Goal: Communication & Community: Answer question/provide support

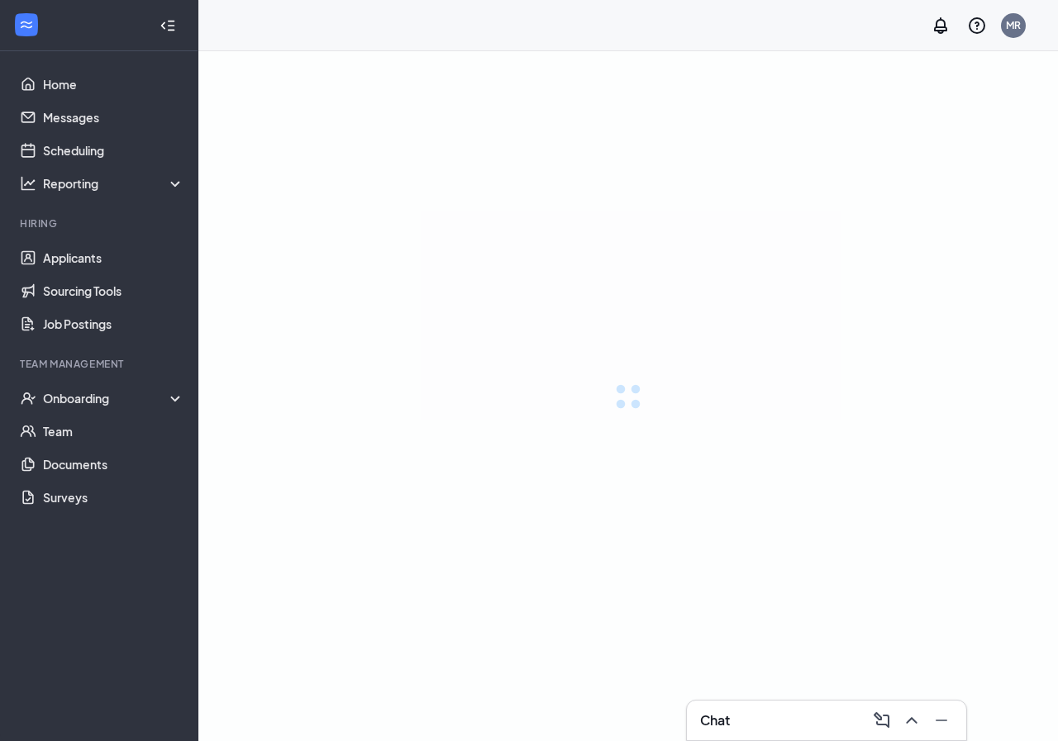
click at [827, 700] on div "Chat" at bounding box center [826, 720] width 281 height 41
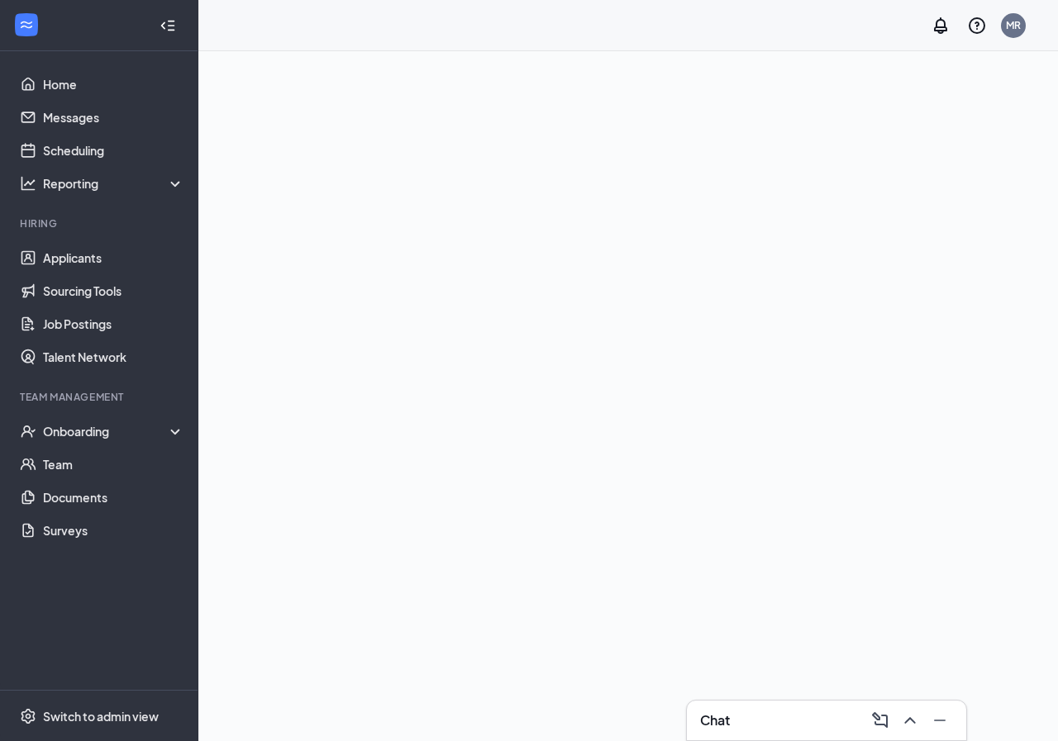
click at [822, 711] on div "Chat" at bounding box center [826, 720] width 253 height 26
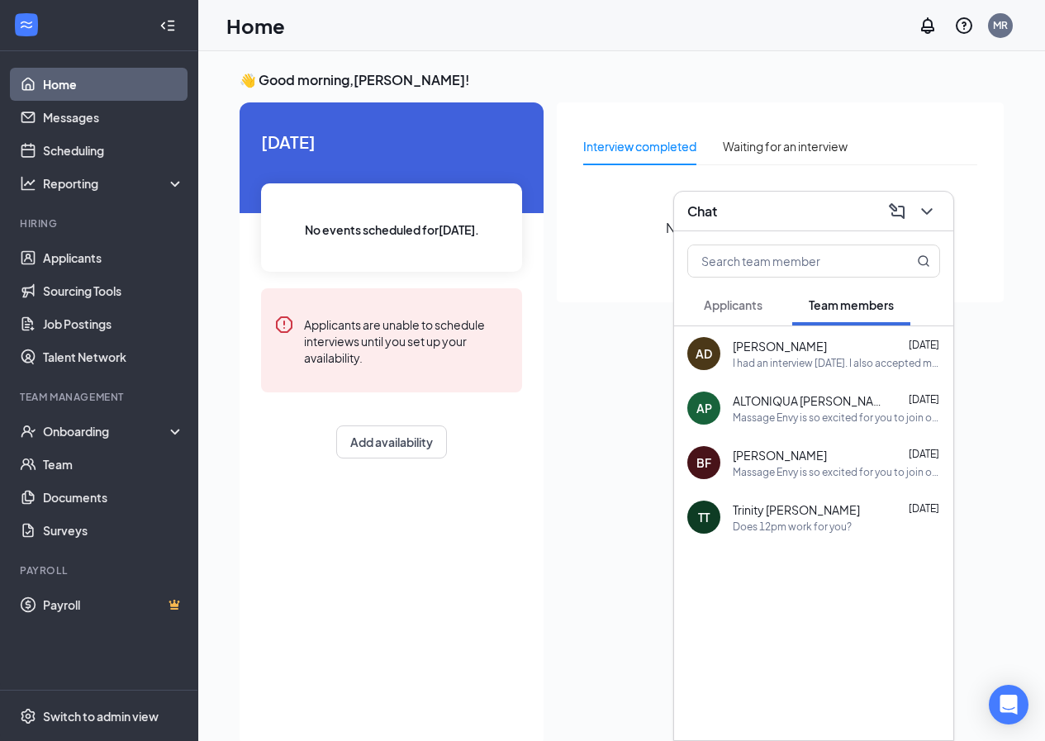
click at [731, 306] on span "Applicants" at bounding box center [733, 304] width 59 height 15
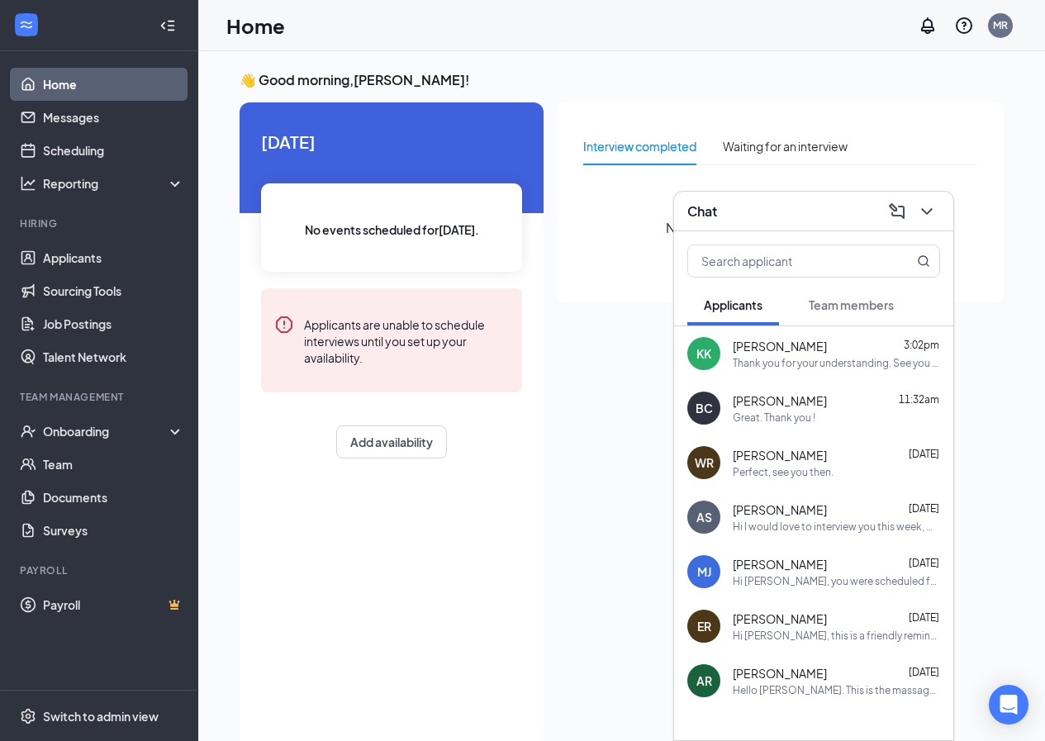
click at [863, 471] on div "Perfect, see you then." at bounding box center [836, 472] width 207 height 14
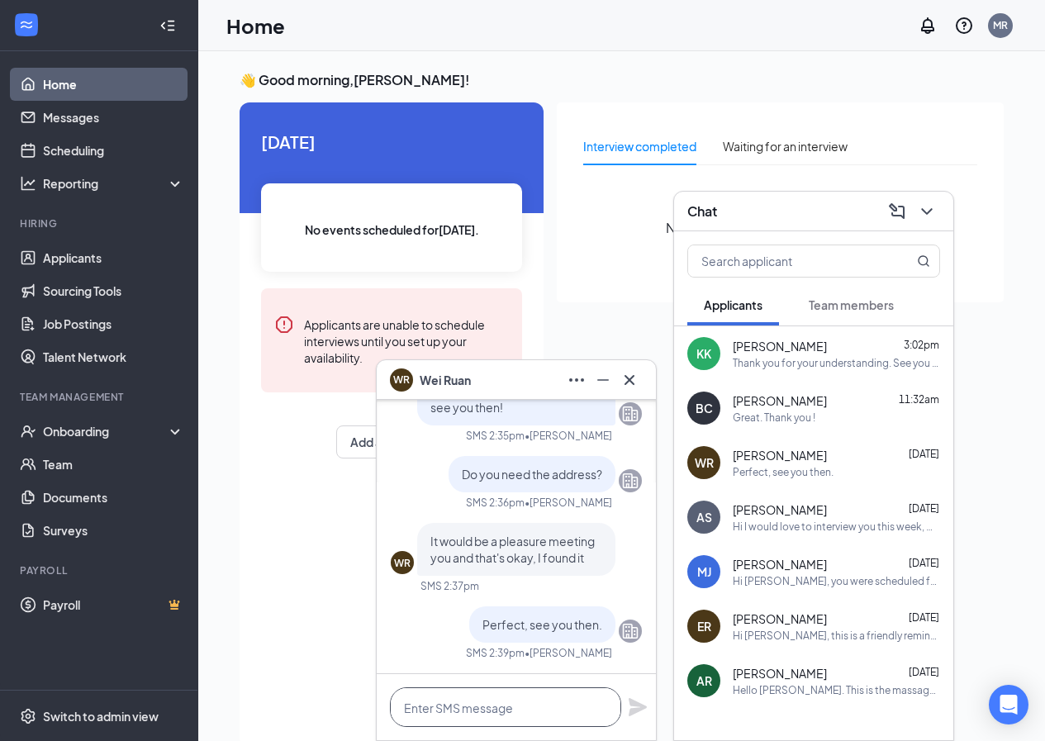
click at [499, 711] on textarea at bounding box center [505, 707] width 231 height 40
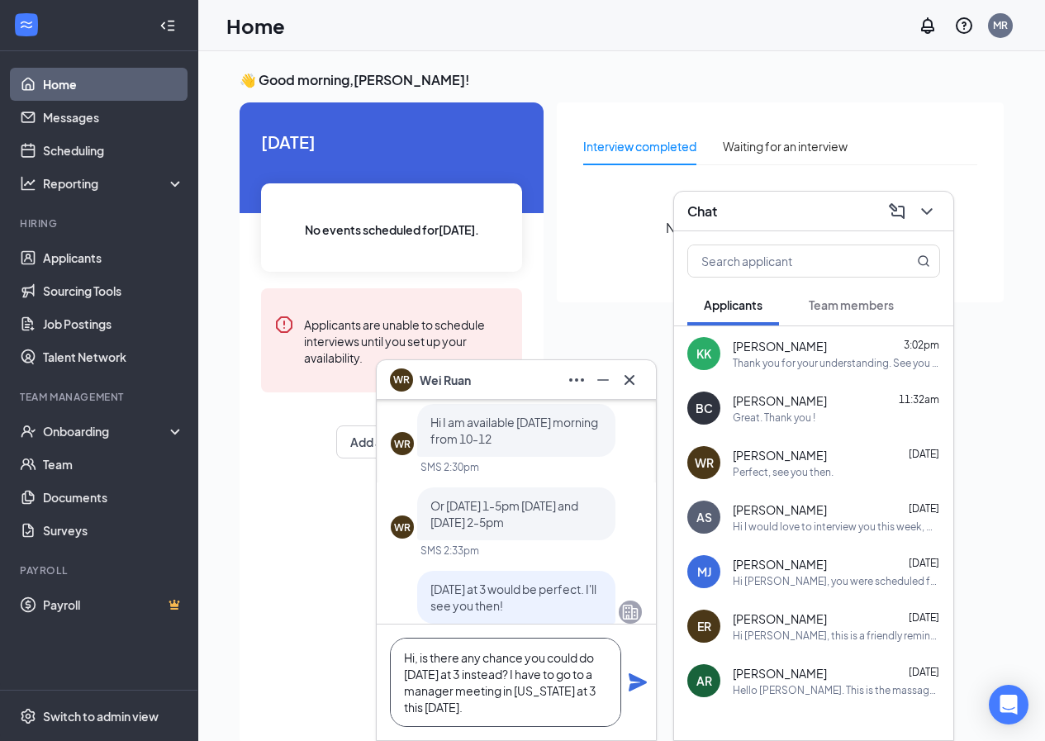
scroll to position [-165, 0]
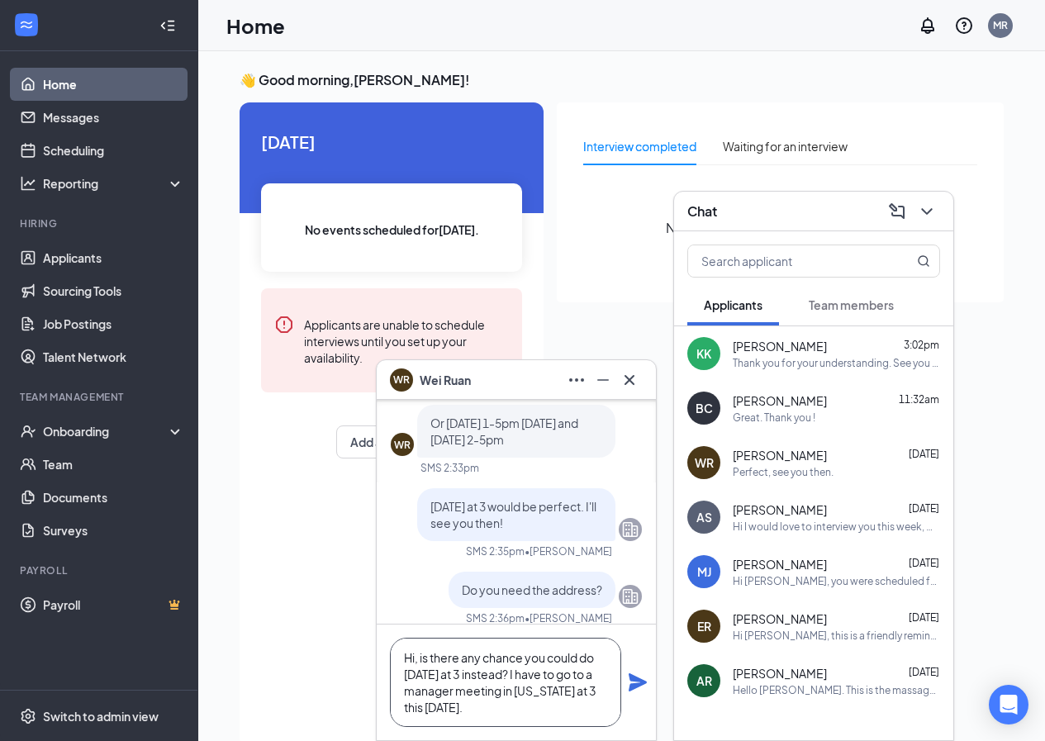
click at [459, 677] on textarea "Hi, is there any chance you could do [DATE] at 3 instead? I have to go to a man…" at bounding box center [505, 682] width 231 height 89
type textarea "Hi, is there any chance you could do [DATE] at 2 instead? I have to go to a man…"
click at [634, 688] on icon "Plane" at bounding box center [638, 682] width 18 height 18
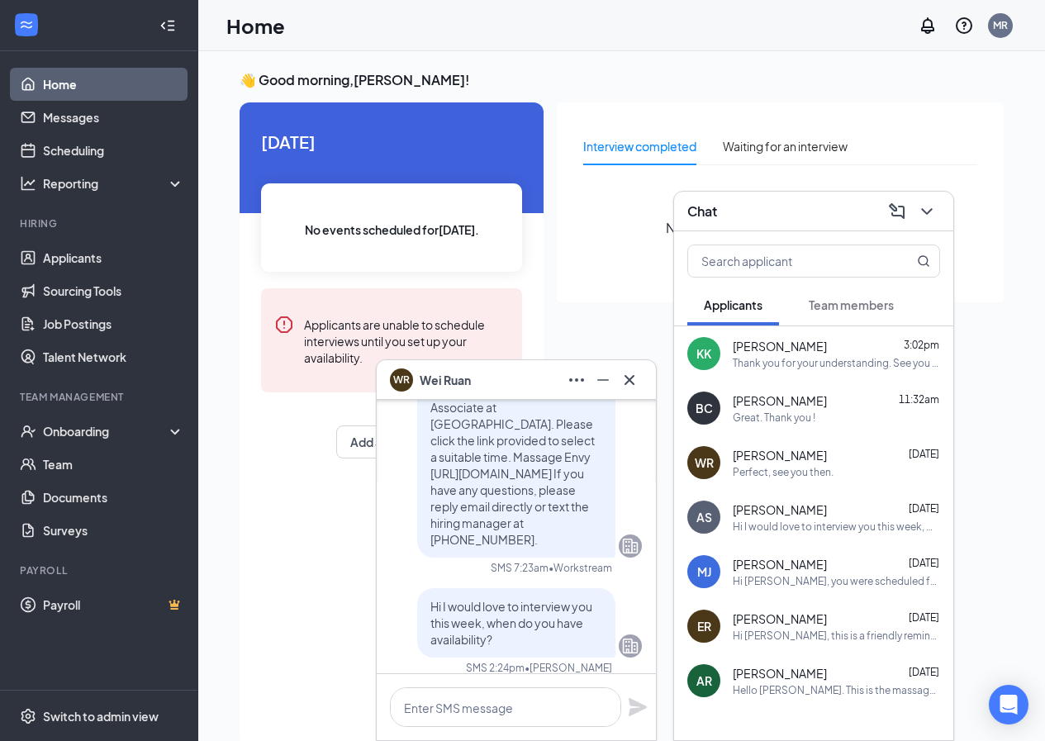
scroll to position [-992, 0]
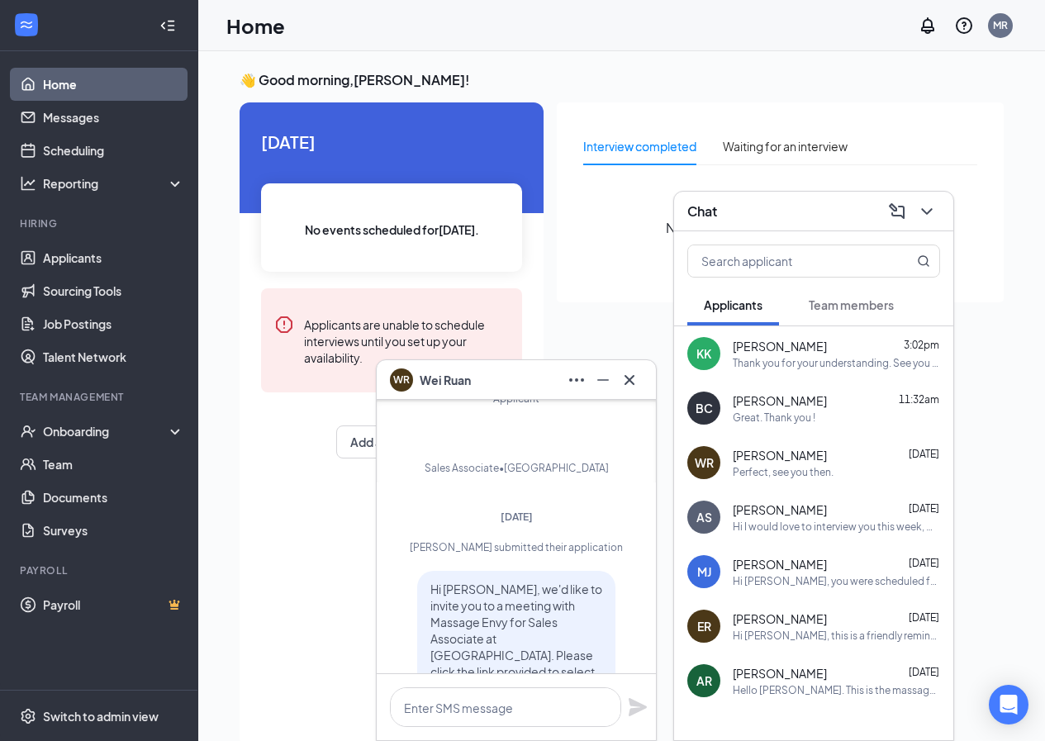
click at [826, 431] on div "BC [PERSON_NAME] 11:32am Great. Thank you !" at bounding box center [813, 408] width 279 height 55
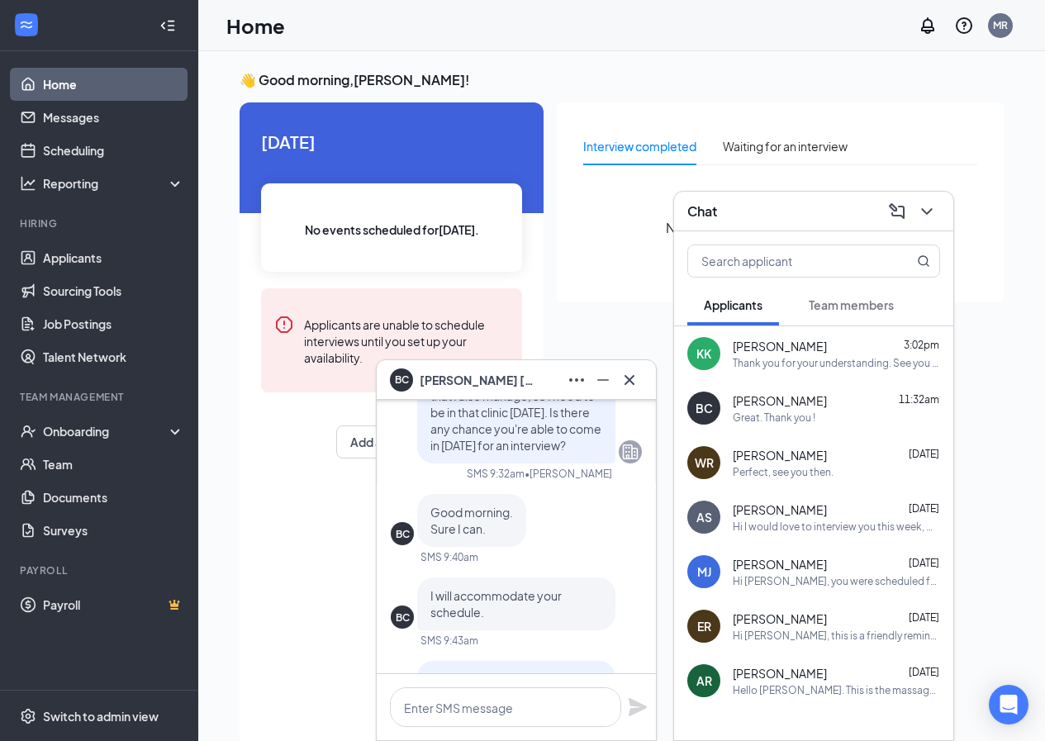
scroll to position [-496, 0]
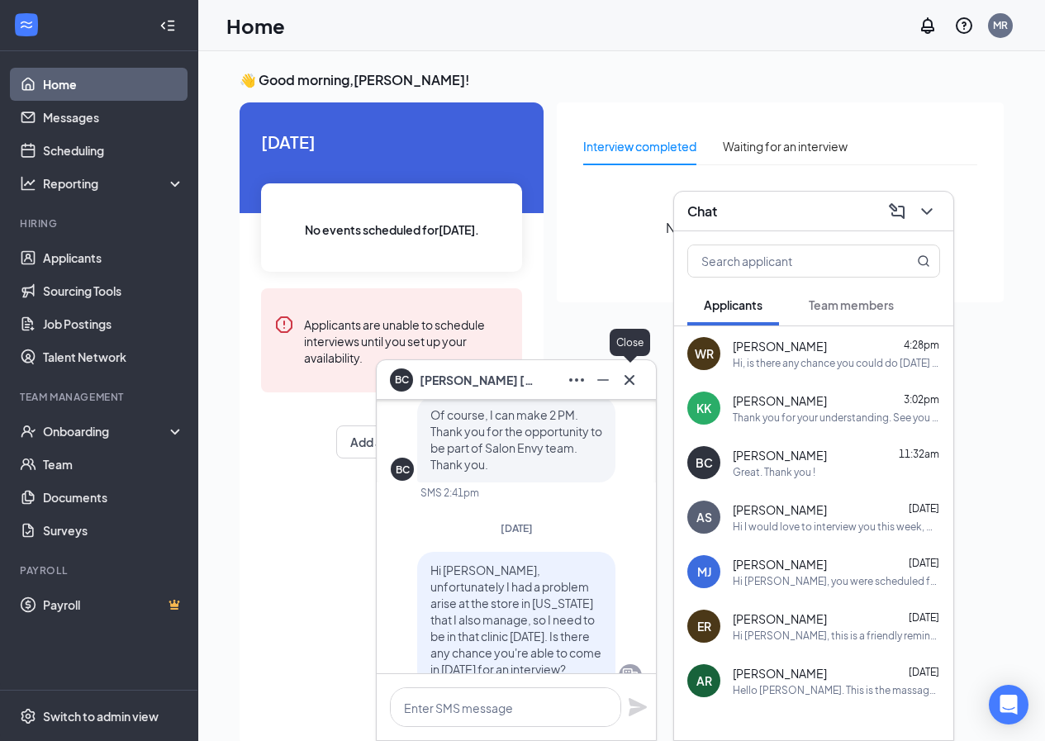
click at [635, 383] on icon "Cross" at bounding box center [630, 380] width 20 height 20
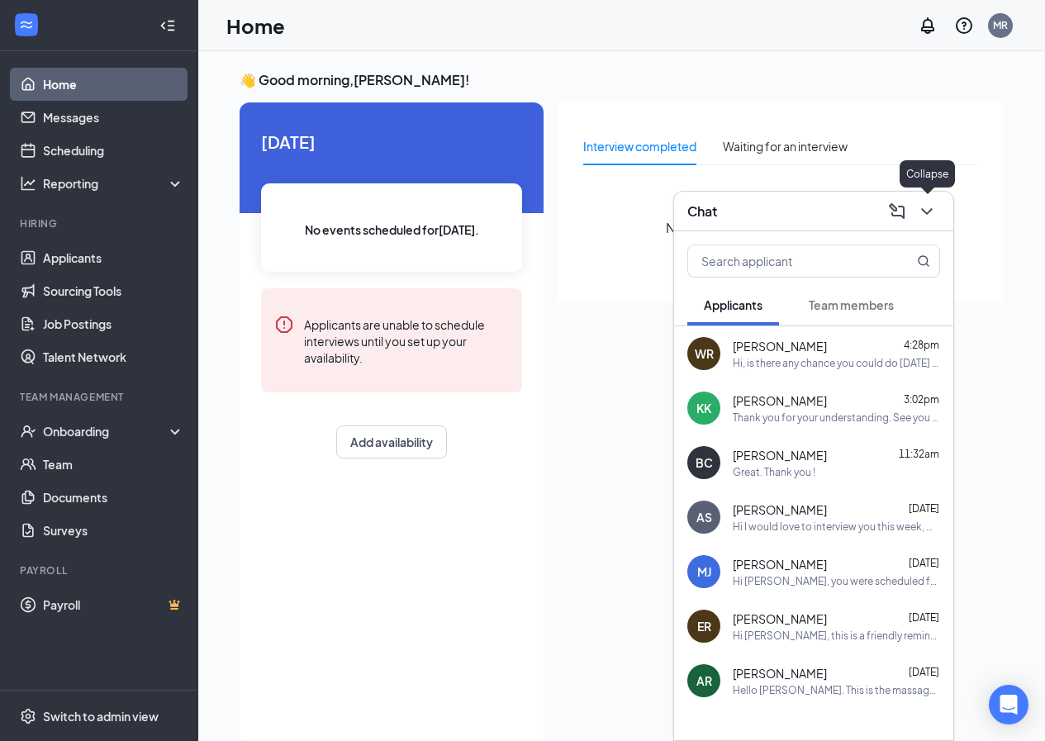
click at [930, 212] on icon "ChevronDown" at bounding box center [927, 212] width 20 height 20
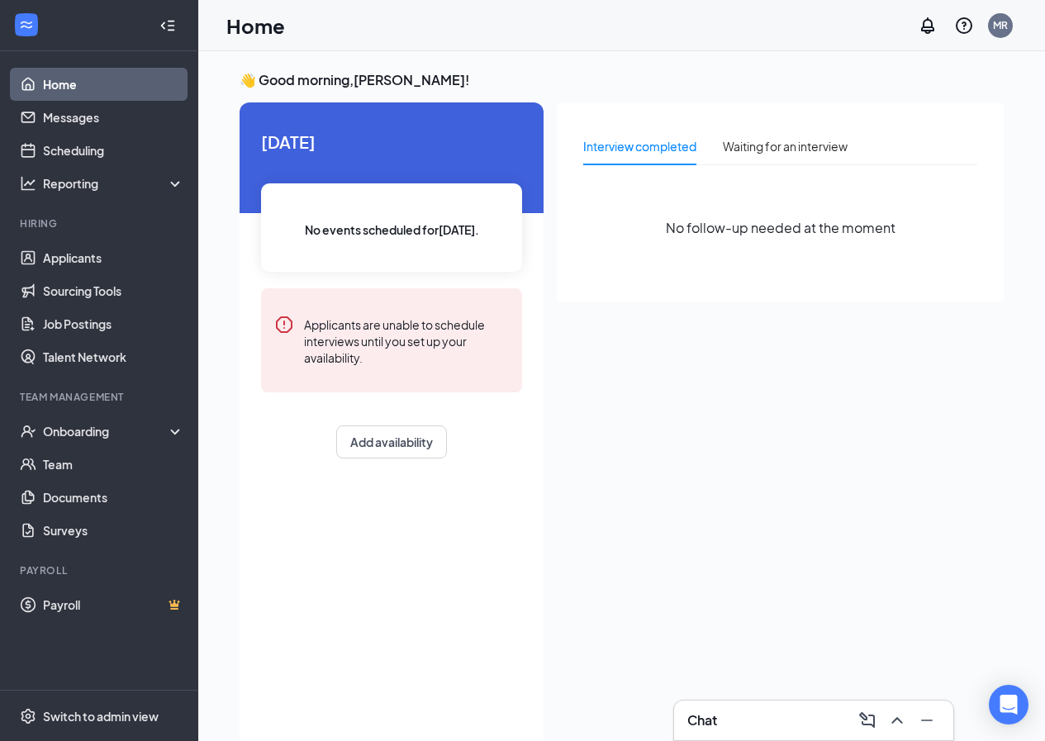
click at [808, 721] on div "Chat" at bounding box center [813, 720] width 253 height 26
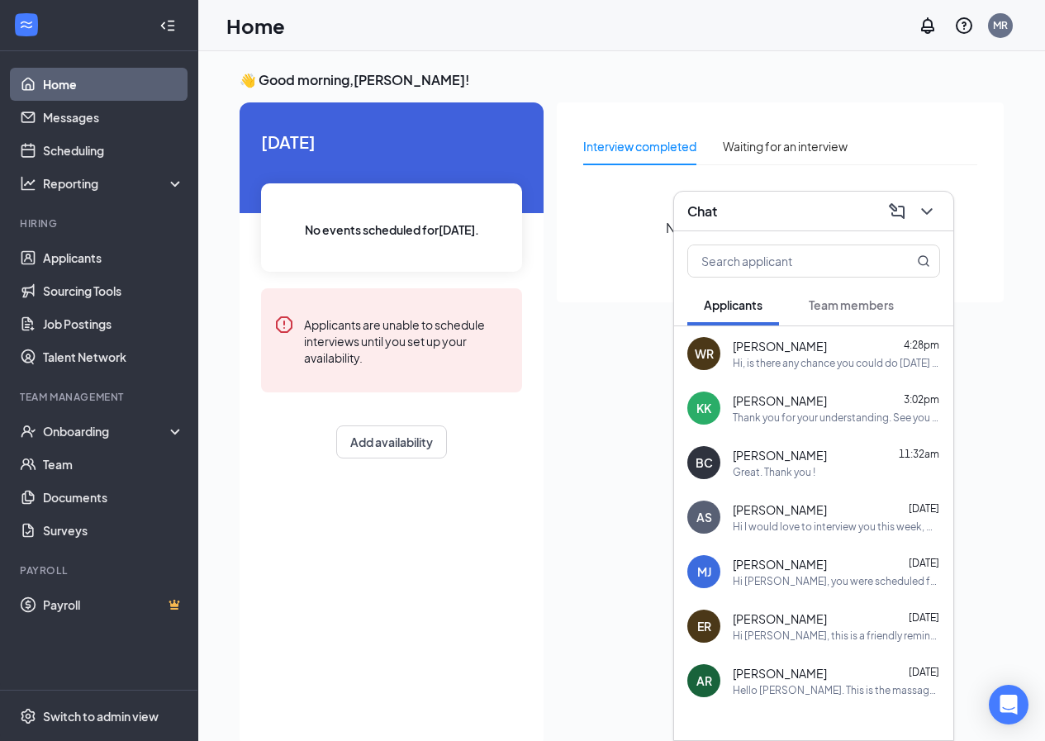
drag, startPoint x: 778, startPoint y: 473, endPoint x: 773, endPoint y: 485, distance: 12.6
click at [780, 473] on div "Great. Thank you !" at bounding box center [774, 472] width 83 height 14
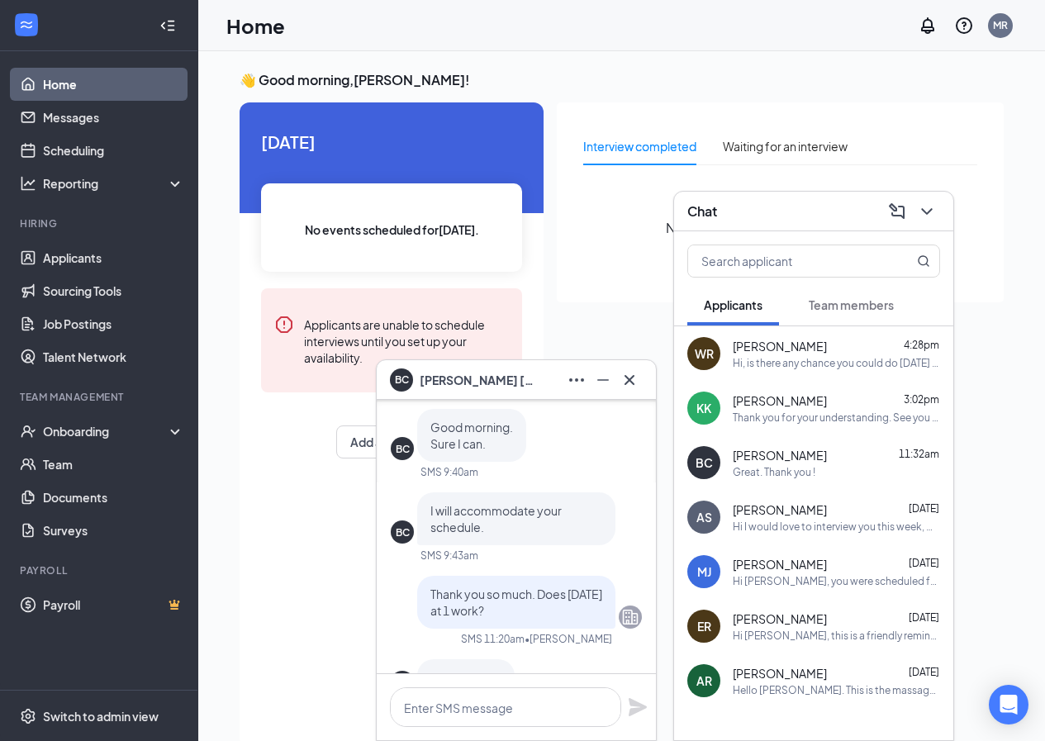
scroll to position [0, 0]
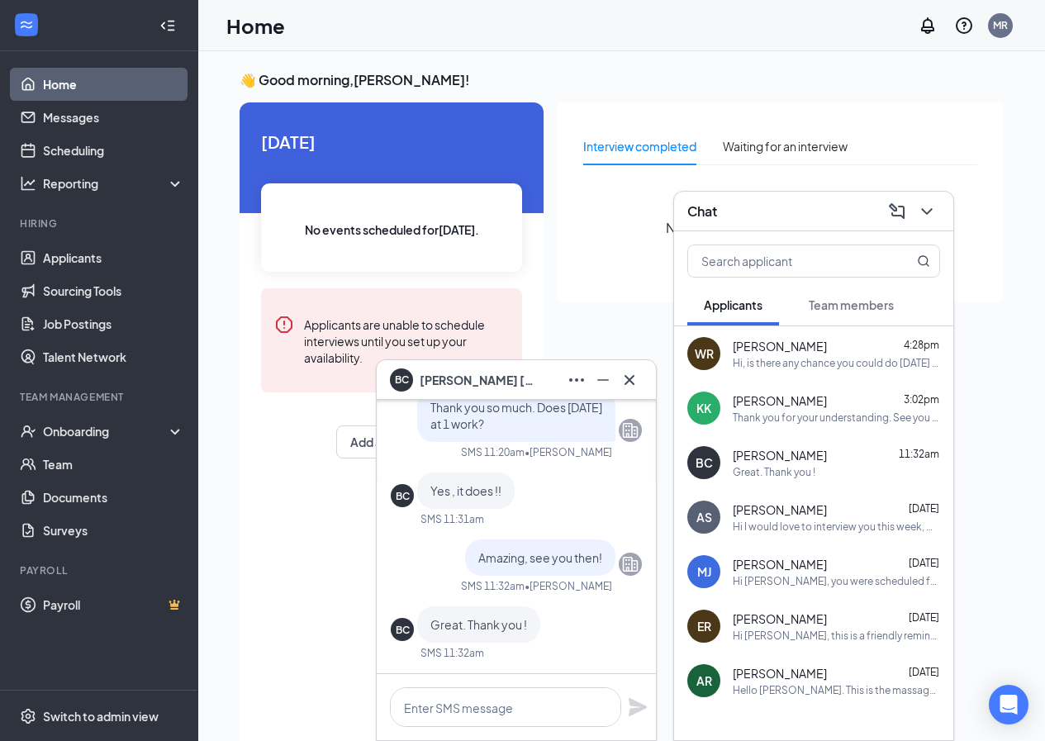
click at [638, 385] on icon "Cross" at bounding box center [630, 380] width 20 height 20
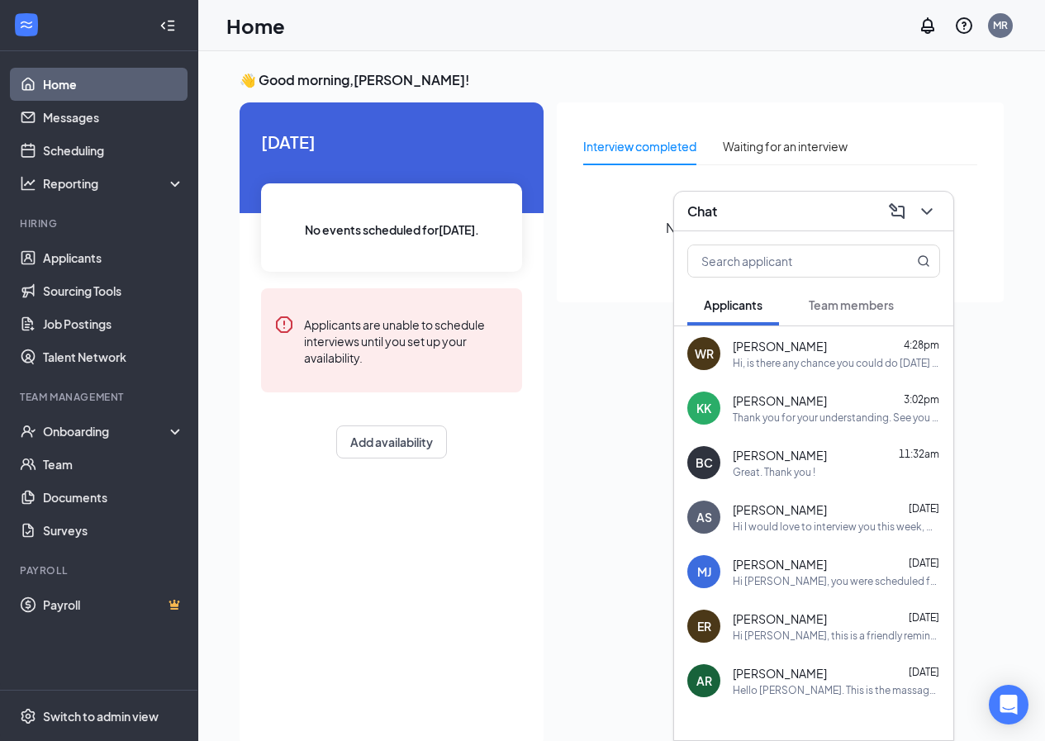
click at [930, 215] on icon "ChevronDown" at bounding box center [927, 212] width 20 height 20
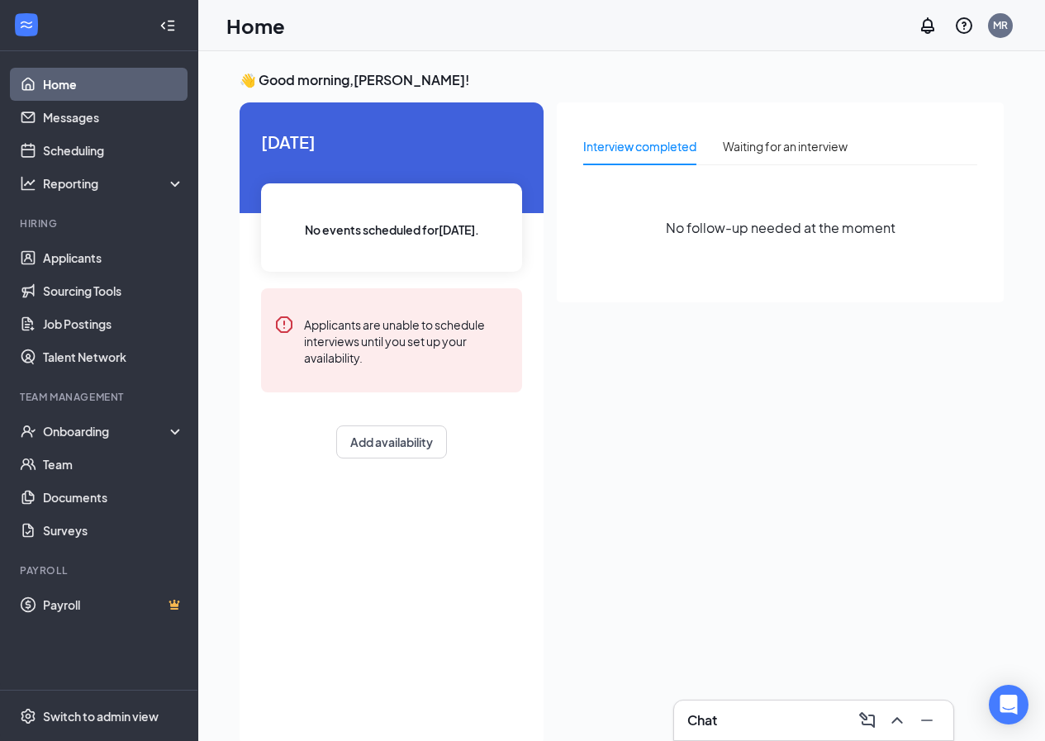
drag, startPoint x: 753, startPoint y: 697, endPoint x: 752, endPoint y: 709, distance: 11.6
click at [754, 697] on div "Interview completed Waiting for an interview No follow-up needed at the moment" at bounding box center [780, 419] width 447 height 635
click at [751, 714] on div "Chat" at bounding box center [813, 720] width 253 height 26
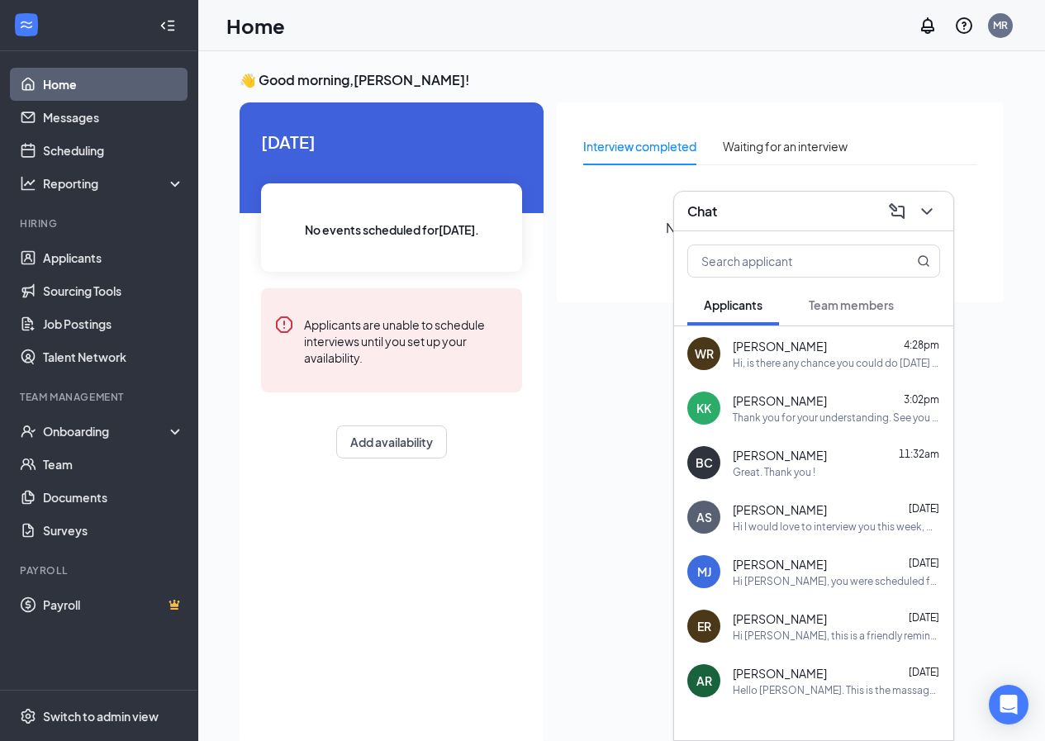
click at [749, 351] on span "[PERSON_NAME]" at bounding box center [780, 346] width 94 height 17
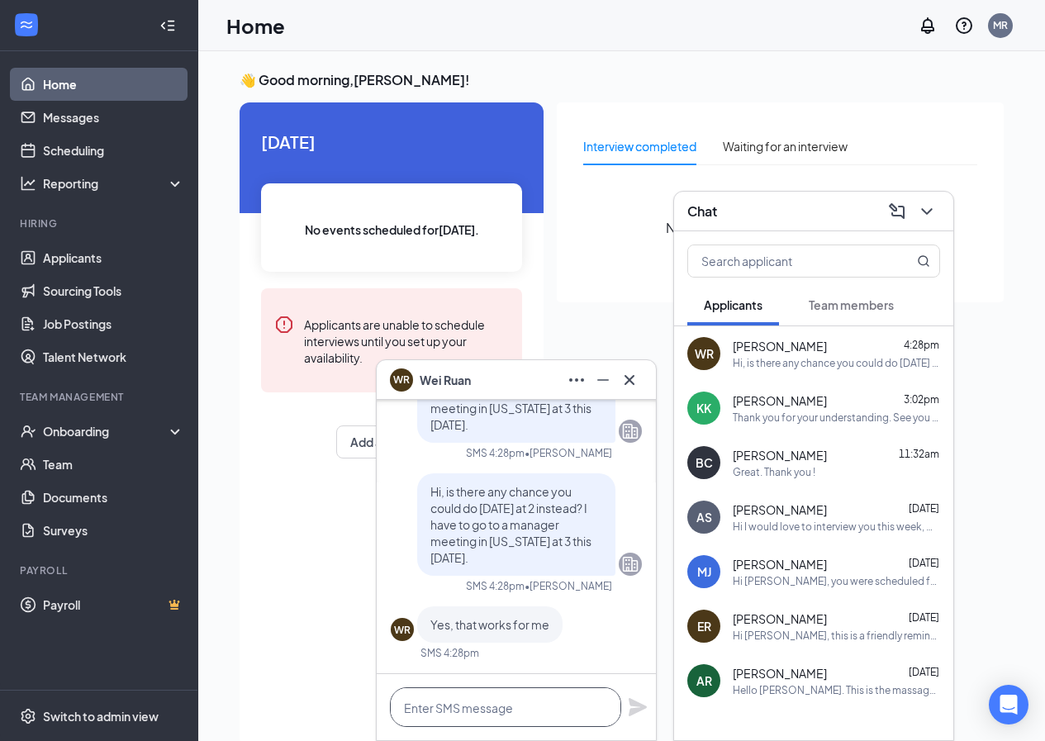
click at [528, 716] on textarea at bounding box center [505, 707] width 231 height 40
type textarea "Thank you so much, see you [DATE]!"
click at [624, 705] on div "Thank you so much, see you [DATE]!" at bounding box center [516, 707] width 279 height 66
click at [632, 705] on icon "Plane" at bounding box center [638, 707] width 18 height 18
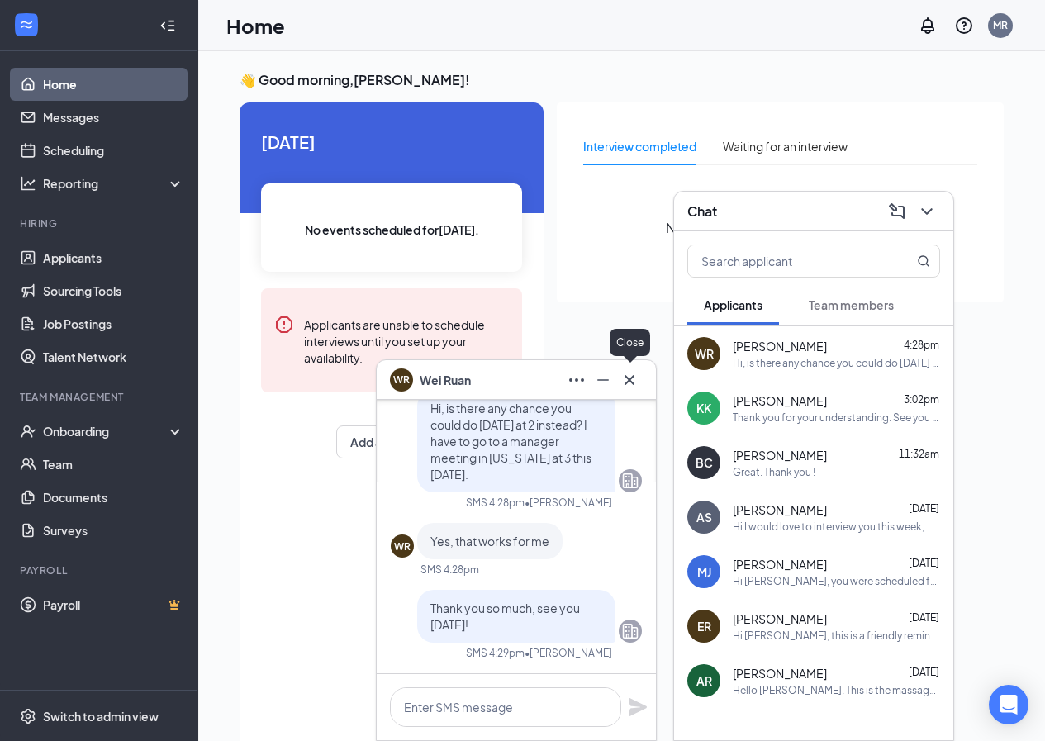
click at [635, 370] on icon "Cross" at bounding box center [630, 380] width 20 height 20
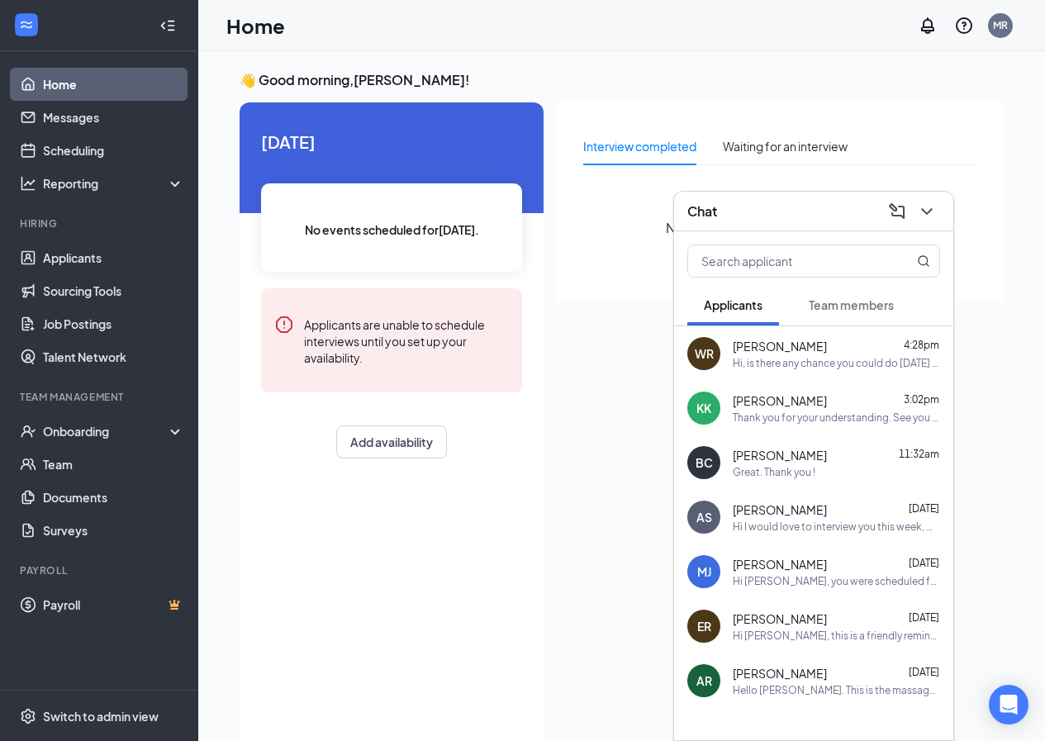
drag, startPoint x: 930, startPoint y: 215, endPoint x: 473, endPoint y: 27, distance: 493.9
click at [930, 214] on icon "ChevronDown" at bounding box center [927, 212] width 20 height 20
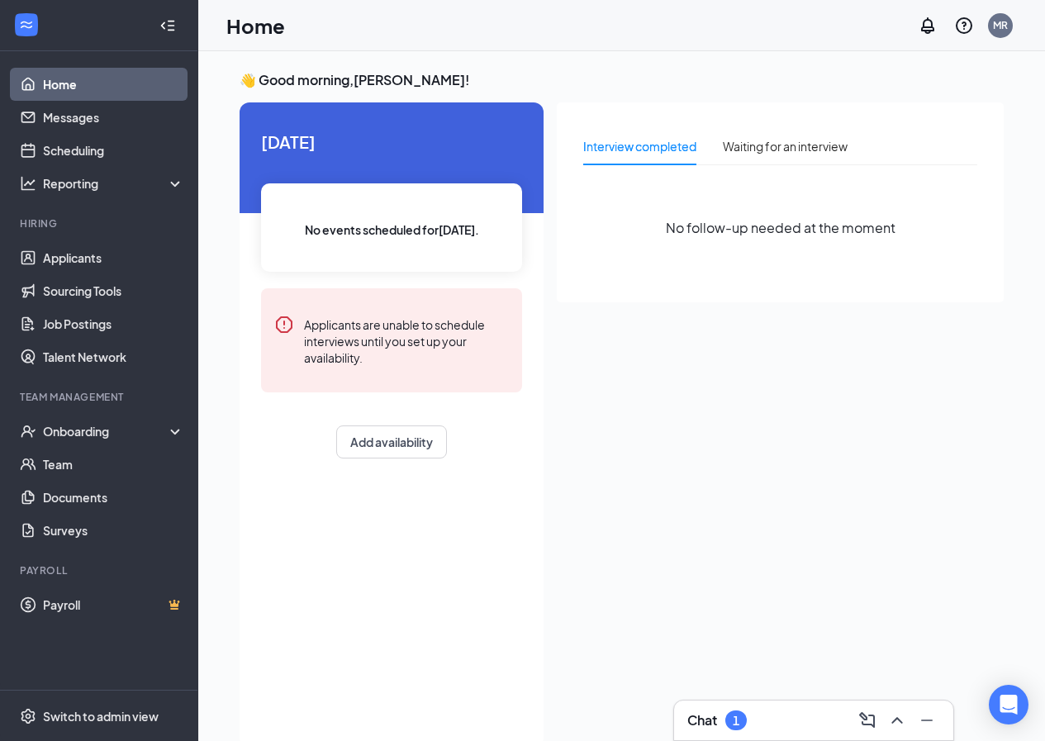
click at [806, 716] on div "Chat 1" at bounding box center [813, 720] width 253 height 26
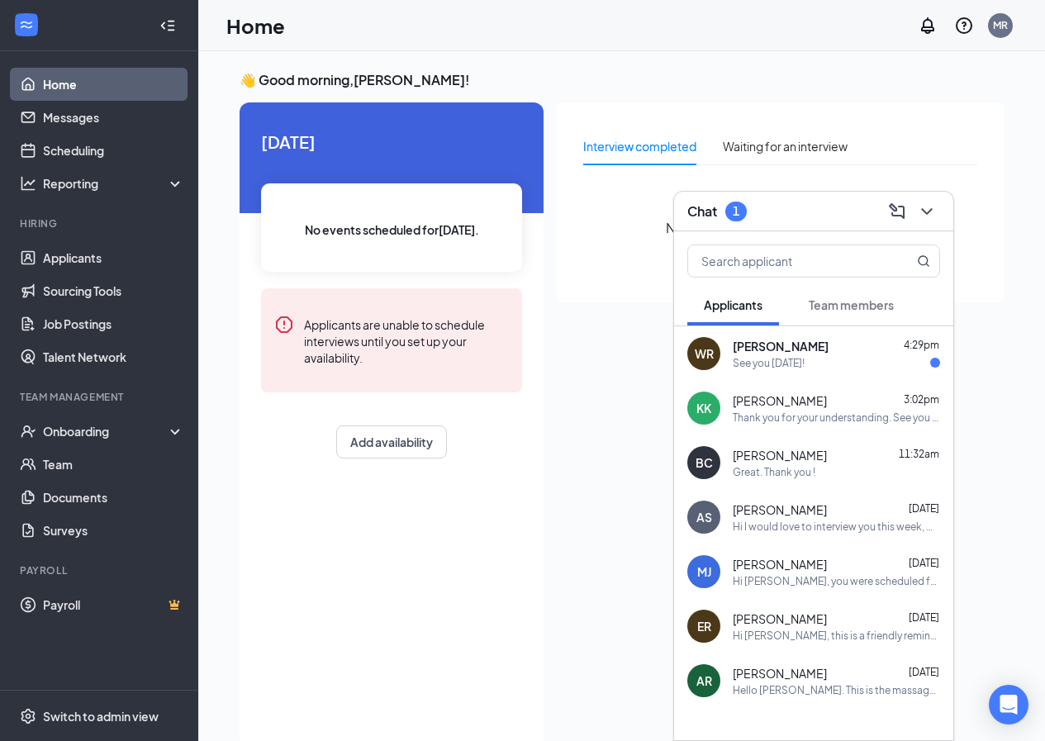
click at [853, 356] on div "See you [DATE]!" at bounding box center [836, 363] width 207 height 14
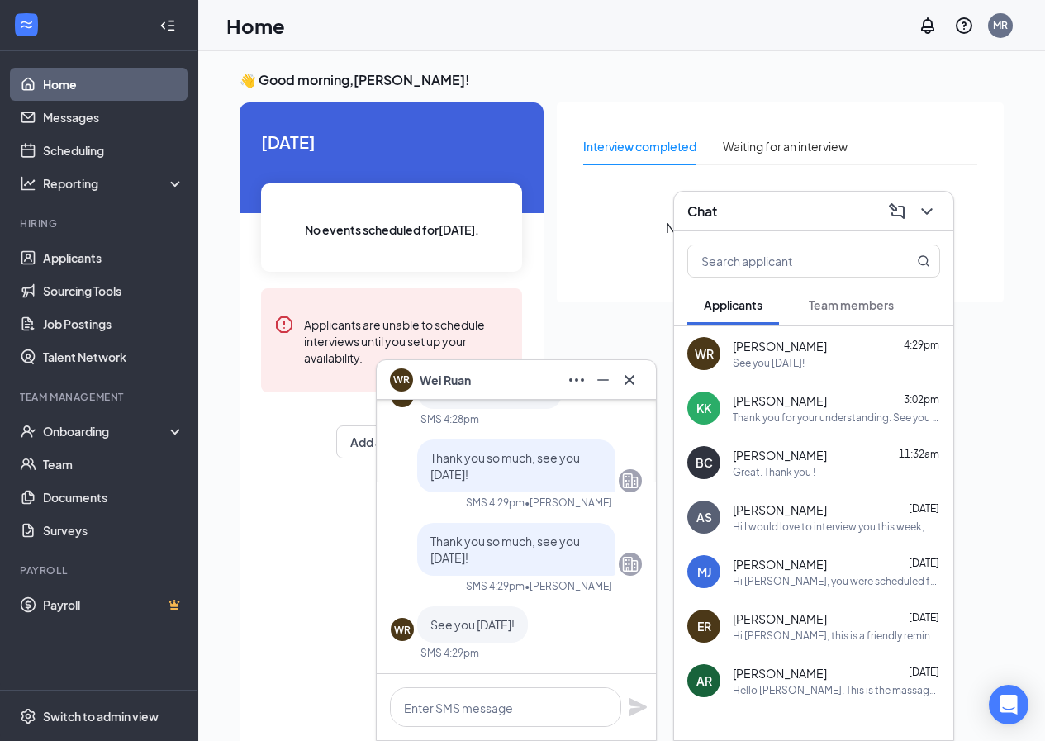
click at [882, 407] on div "[PERSON_NAME] 3:02pm" at bounding box center [836, 400] width 207 height 17
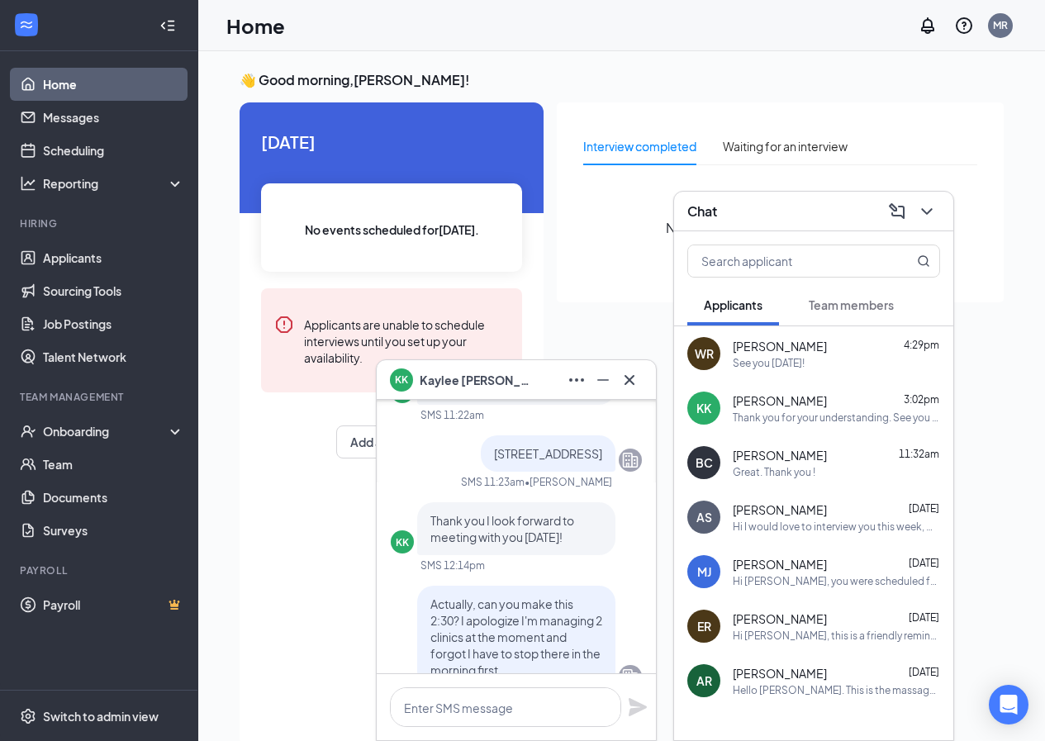
scroll to position [-248, 0]
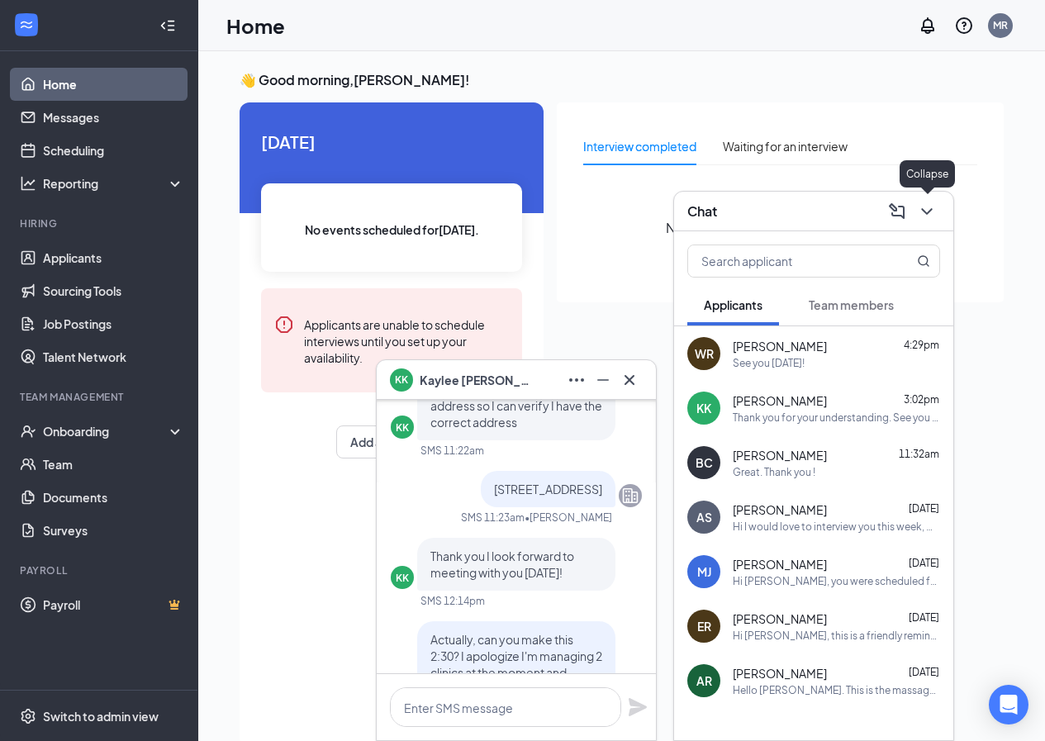
click at [929, 216] on icon "ChevronDown" at bounding box center [927, 212] width 20 height 20
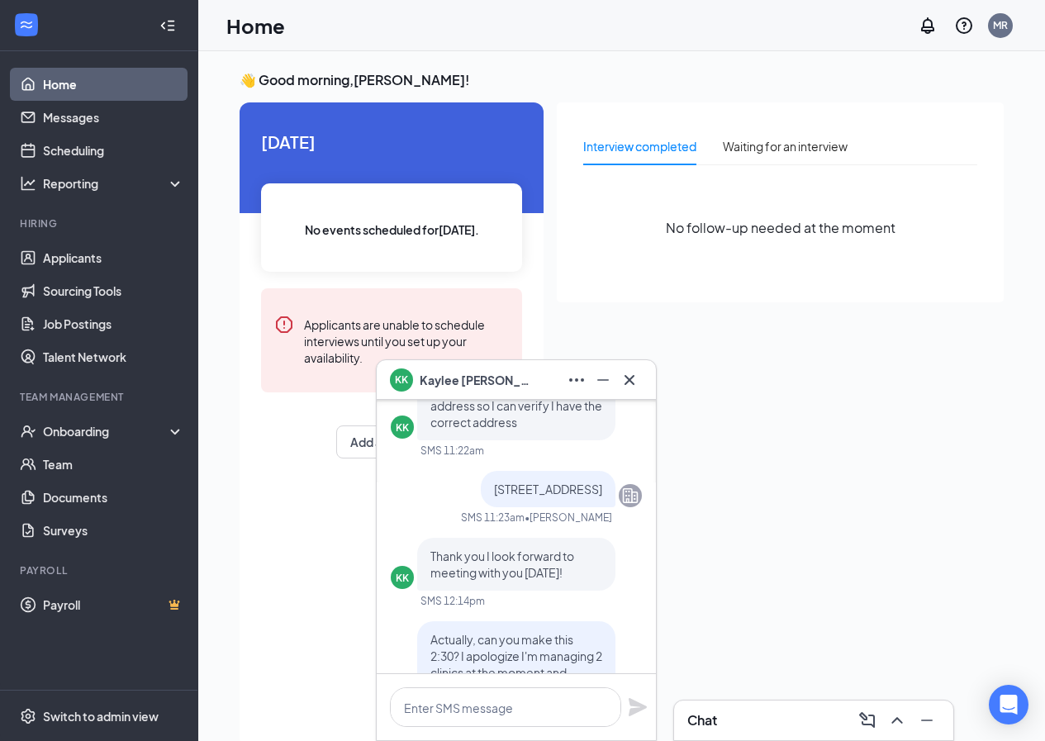
click at [632, 389] on button at bounding box center [629, 380] width 26 height 26
